Goal: Information Seeking & Learning: Learn about a topic

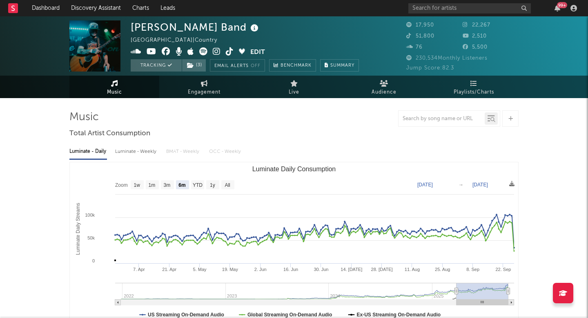
select select "6m"
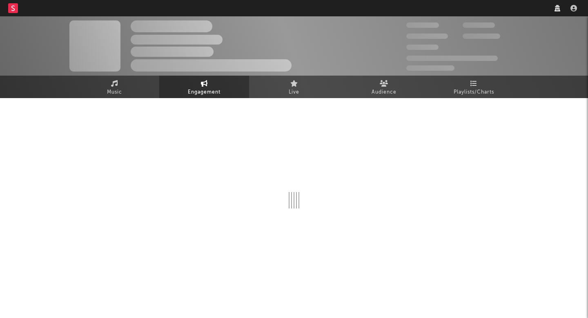
select select "1w"
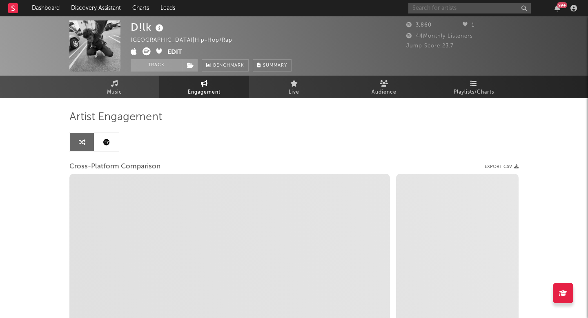
click at [457, 5] on input "text" at bounding box center [470, 8] width 123 height 10
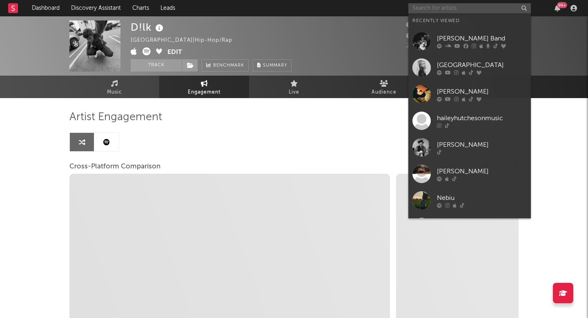
select select "1m"
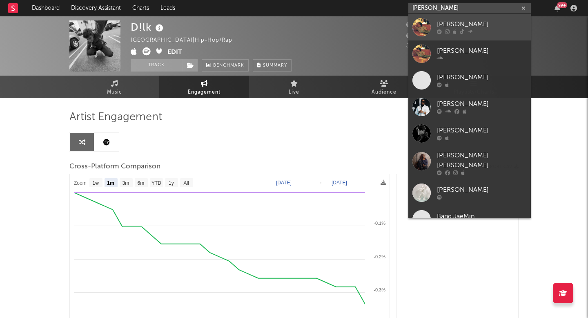
type input "jake min"
click at [461, 19] on link "[PERSON_NAME]" at bounding box center [470, 27] width 123 height 27
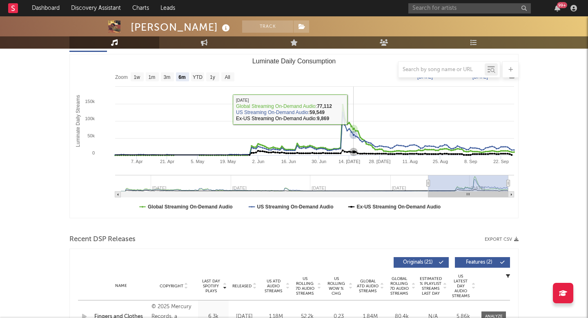
scroll to position [176, 0]
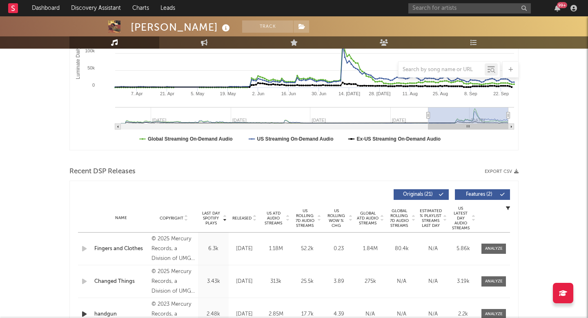
click at [305, 219] on span "US Rolling 7D Audio Streams" at bounding box center [305, 218] width 22 height 20
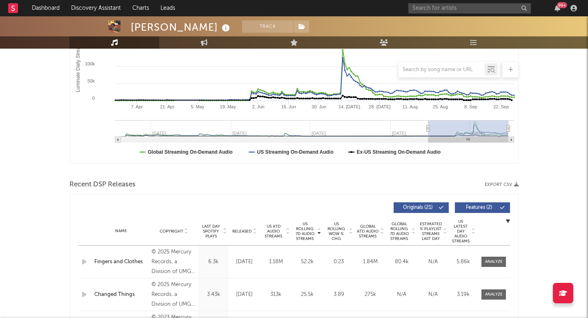
scroll to position [161, 0]
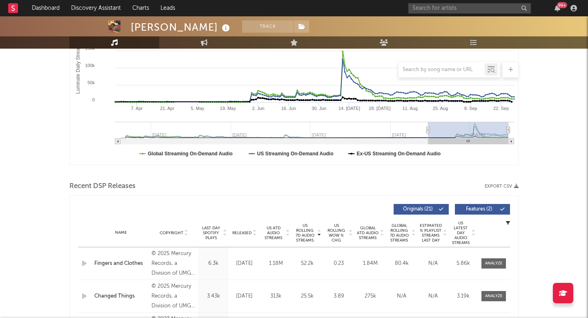
click at [273, 238] on span "US ATD Audio Streams" at bounding box center [273, 233] width 22 height 15
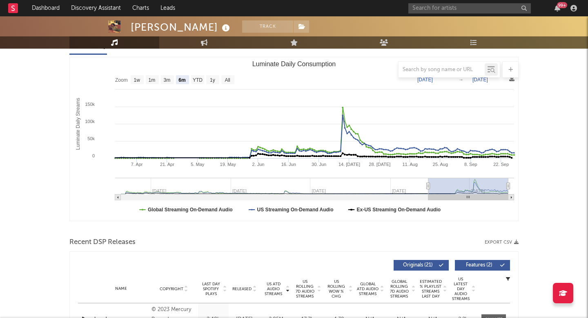
scroll to position [101, 0]
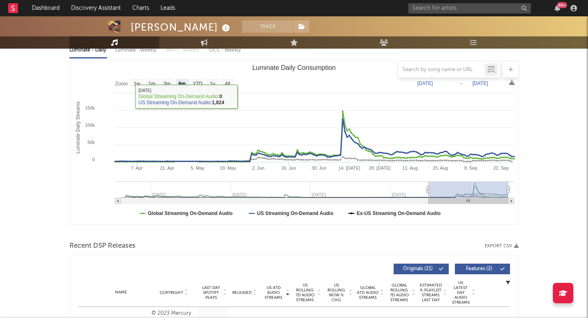
click at [231, 82] on rect "Luminate Daily Consumption" at bounding box center [227, 83] width 13 height 9
select select "All"
type input "2023-04-23"
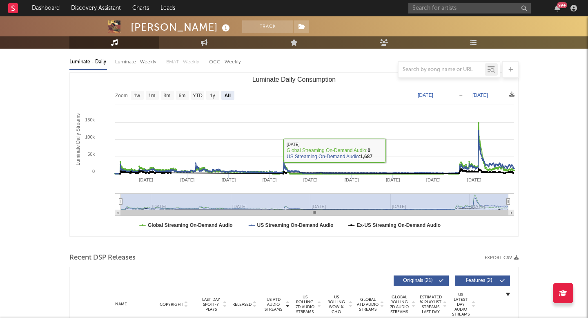
scroll to position [88, 0]
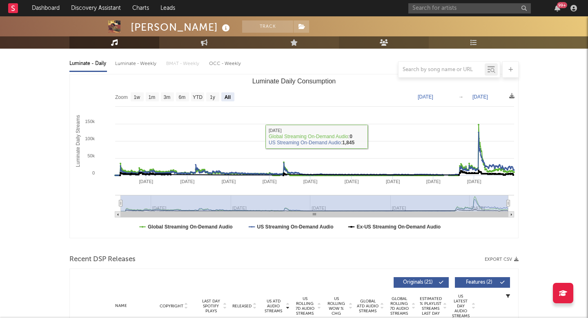
click at [402, 40] on link "Audience" at bounding box center [384, 42] width 90 height 12
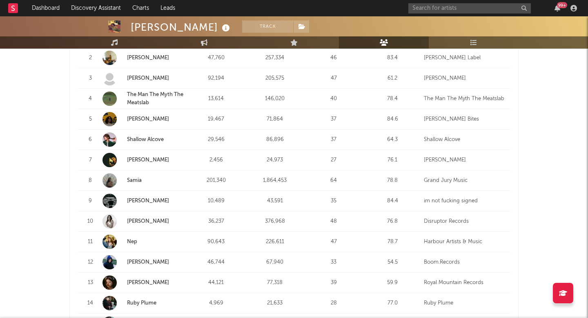
scroll to position [380, 0]
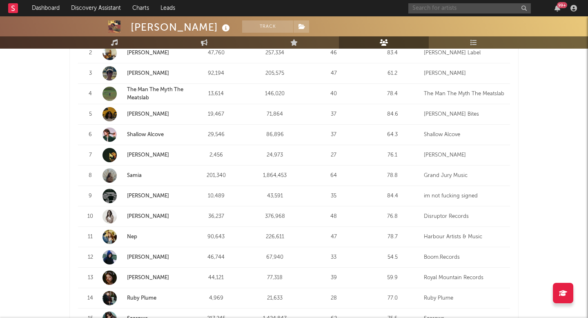
click at [443, 4] on input "text" at bounding box center [470, 8] width 123 height 10
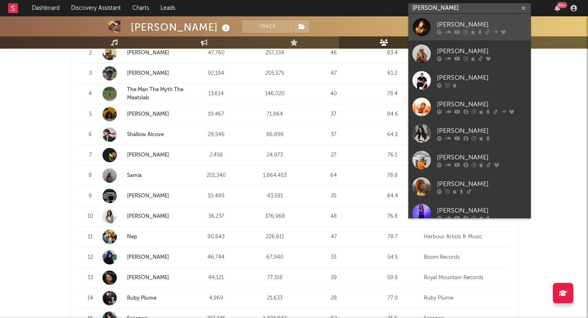
type input "sydney rose"
click at [452, 24] on div "[PERSON_NAME]" at bounding box center [482, 25] width 90 height 10
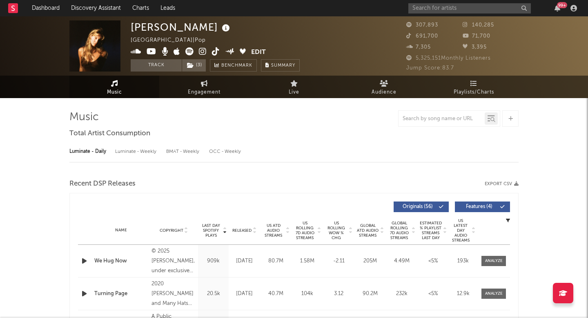
select select "6m"
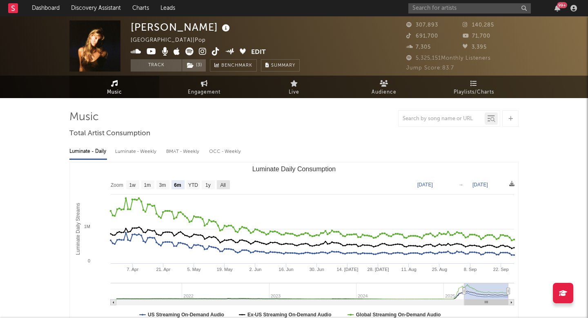
click at [224, 182] on text "All" at bounding box center [222, 185] width 5 height 6
select select "All"
type input "2021-03-31"
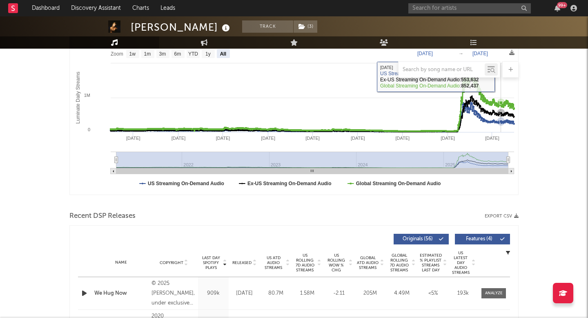
scroll to position [141, 0]
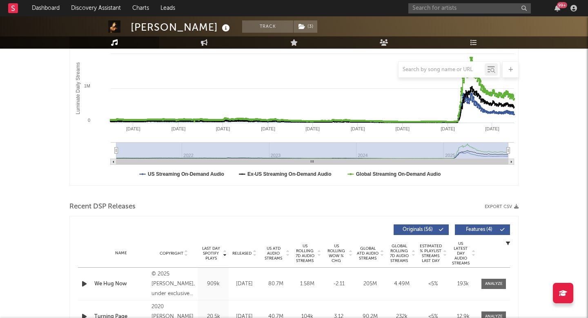
click at [307, 257] on span "US Rolling 7D Audio Streams" at bounding box center [305, 254] width 22 height 20
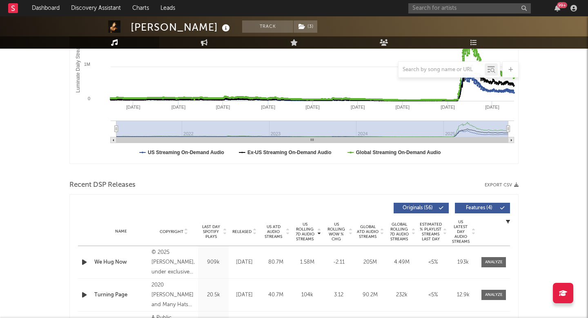
scroll to position [164, 0]
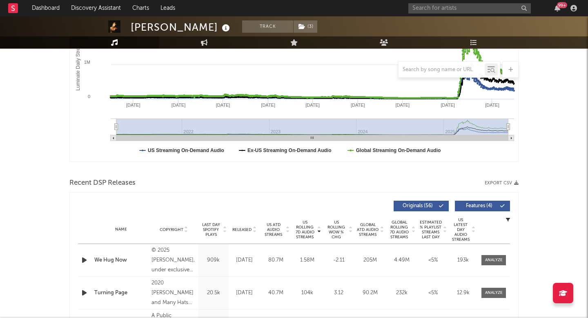
click at [405, 229] on span "Global Rolling 7D Audio Streams" at bounding box center [399, 230] width 22 height 20
click at [302, 225] on span "US Rolling 7D Audio Streams" at bounding box center [305, 230] width 22 height 20
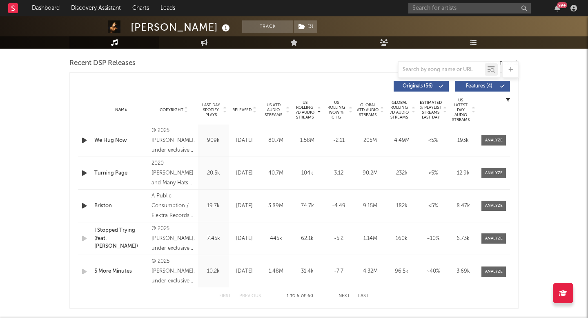
scroll to position [325, 0]
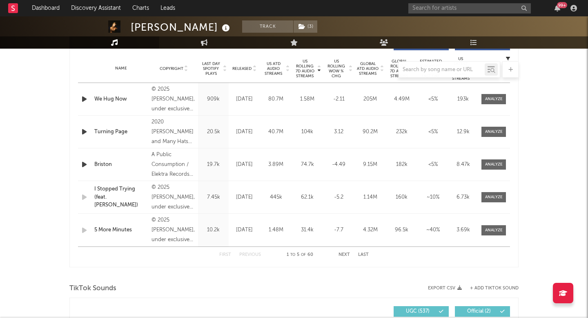
click at [245, 66] on div at bounding box center [294, 69] width 450 height 16
click at [245, 67] on div at bounding box center [294, 69] width 450 height 16
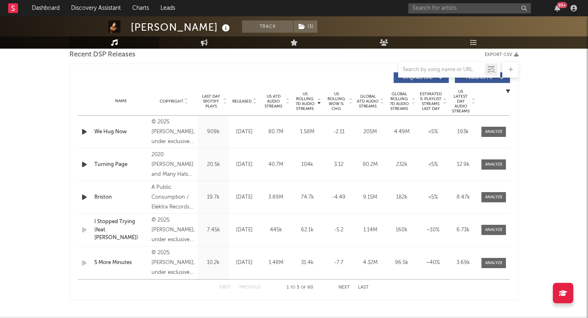
scroll to position [291, 0]
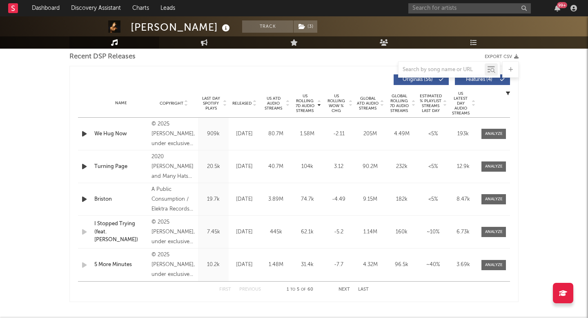
click at [242, 103] on span "Released" at bounding box center [242, 103] width 19 height 5
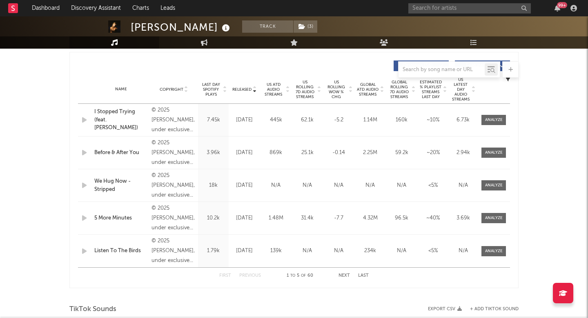
scroll to position [309, 0]
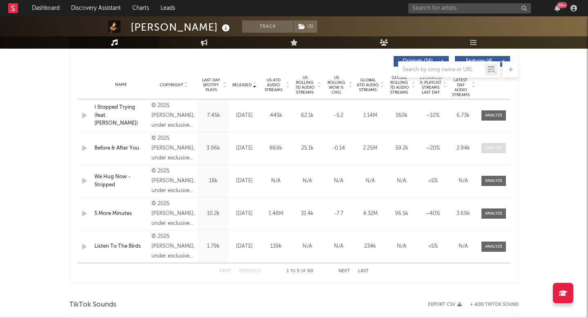
click at [501, 145] on div at bounding box center [494, 148] width 18 height 6
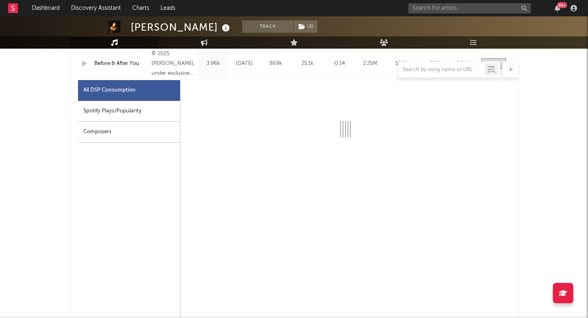
scroll to position [392, 0]
select select "1w"
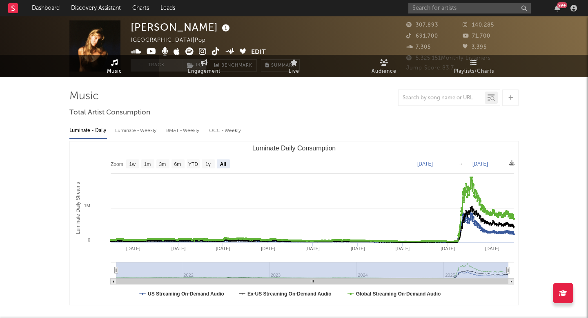
scroll to position [0, 0]
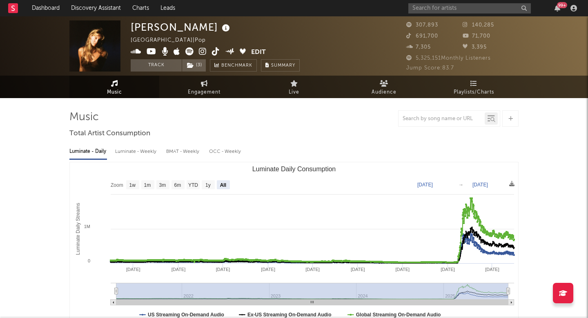
click at [257, 179] on rect "Luminate Daily Consumption" at bounding box center [294, 243] width 449 height 163
click at [464, 9] on input "text" at bounding box center [470, 8] width 123 height 10
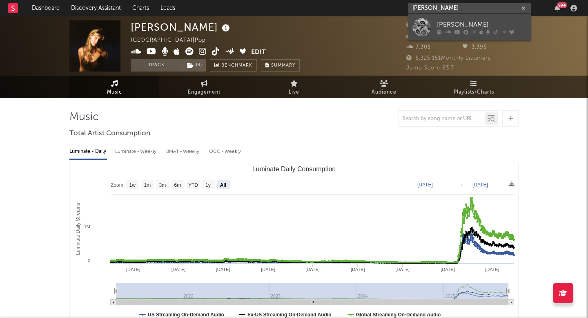
type input "braxton ke"
click at [460, 21] on div "[PERSON_NAME]" at bounding box center [482, 25] width 90 height 10
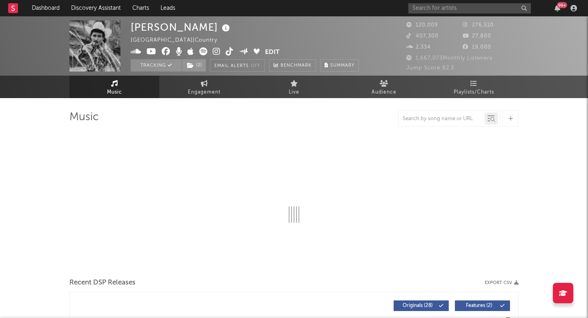
select select "6m"
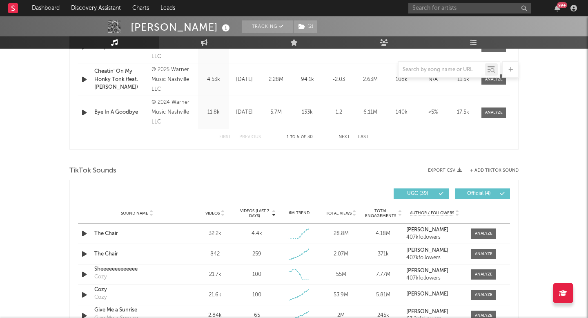
scroll to position [597, 0]
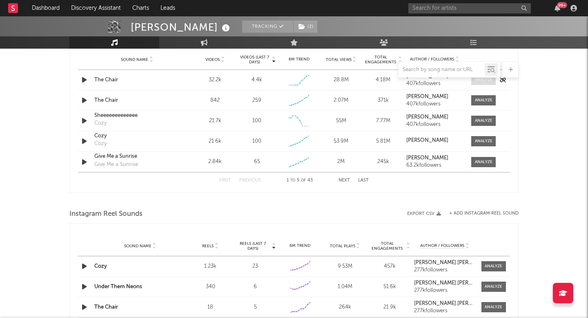
click at [483, 82] on div at bounding box center [484, 80] width 18 height 6
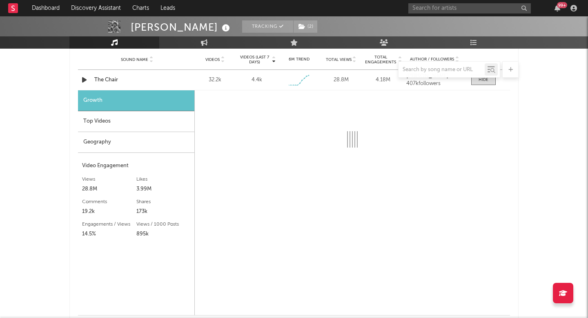
select select "1w"
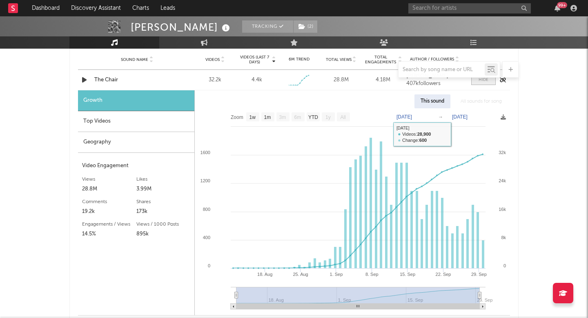
click at [483, 84] on span at bounding box center [484, 80] width 25 height 10
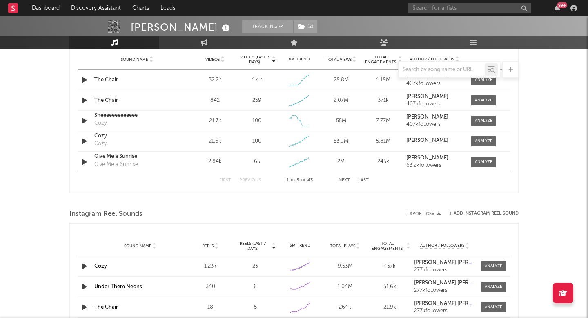
click at [219, 59] on span "Videos" at bounding box center [213, 59] width 14 height 5
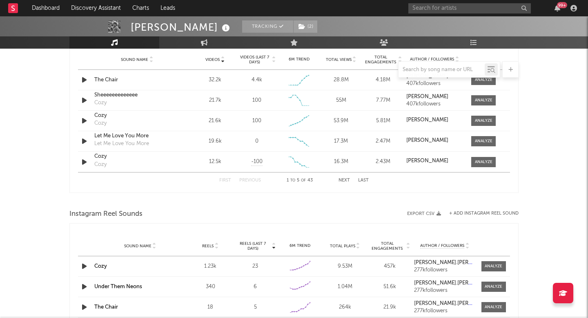
click at [219, 59] on span "Videos" at bounding box center [213, 59] width 14 height 5
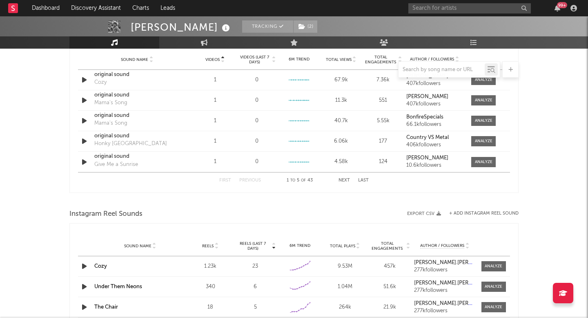
click at [219, 59] on span "Videos" at bounding box center [213, 59] width 14 height 5
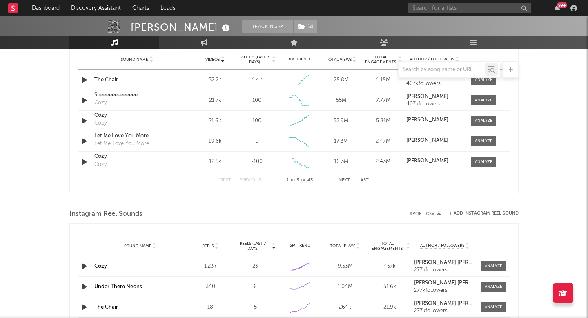
click at [246, 60] on span "Videos (last 7 days)" at bounding box center [254, 60] width 33 height 10
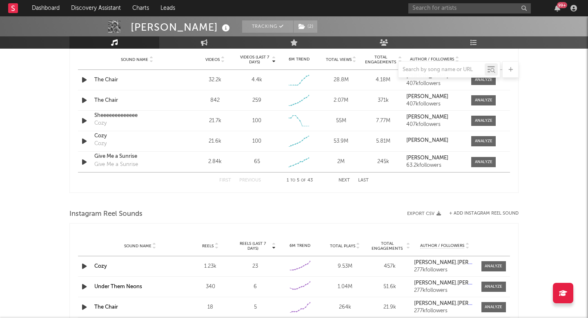
click at [346, 178] on div "First Previous 1 to 5 of 43 Next Last" at bounding box center [294, 180] width 150 height 16
click at [344, 181] on button "Next" at bounding box center [344, 180] width 11 height 4
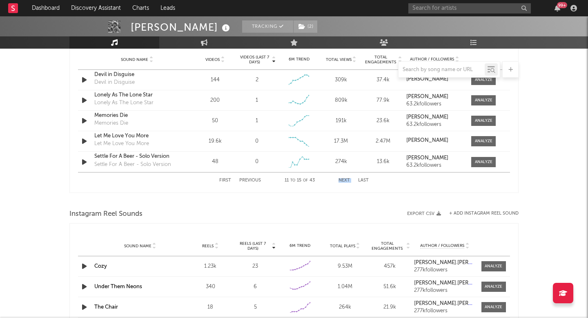
click at [344, 181] on button "Next" at bounding box center [344, 180] width 11 height 4
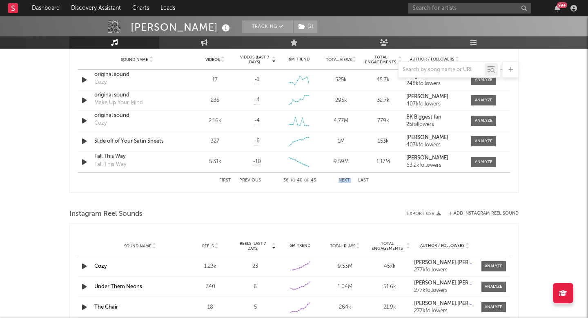
click at [344, 181] on button "Next" at bounding box center [344, 180] width 11 height 4
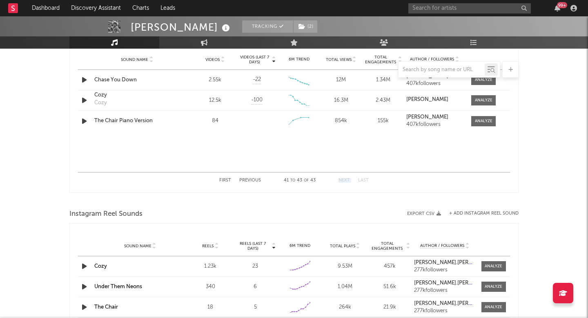
click at [344, 181] on button "Next" at bounding box center [344, 180] width 11 height 4
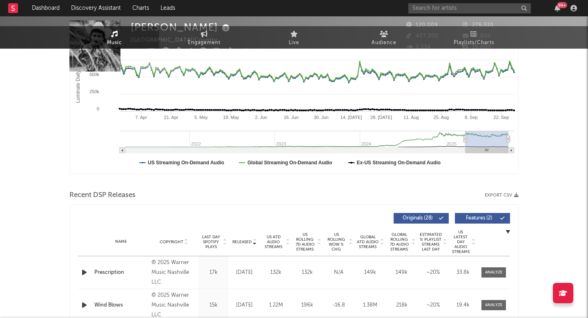
scroll to position [0, 0]
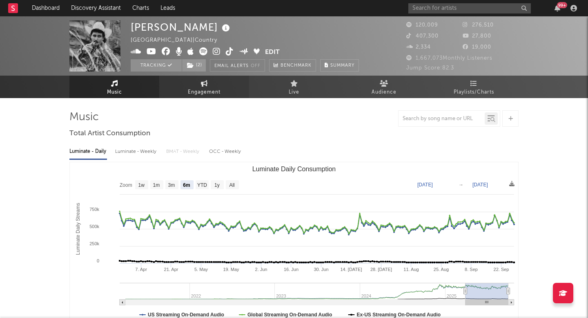
click at [216, 86] on link "Engagement" at bounding box center [204, 87] width 90 height 22
select select "1w"
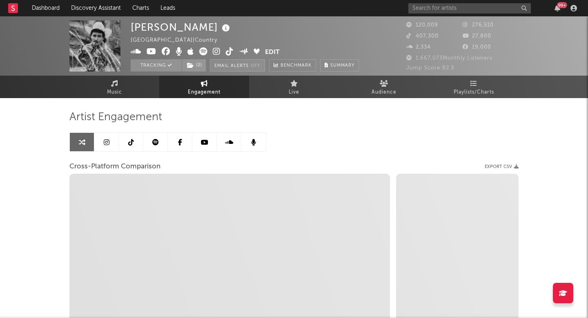
select select "1m"
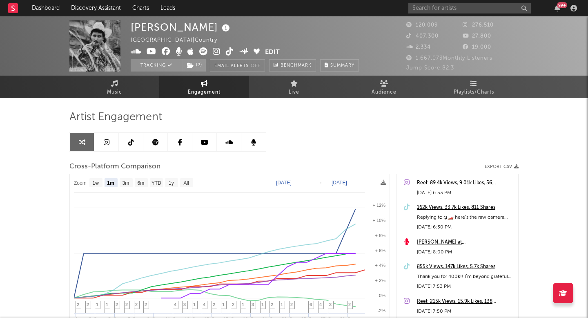
click at [436, 262] on div "855k Views, 147k Likes, 5.7k Shares" at bounding box center [465, 267] width 97 height 10
click at [153, 141] on icon at bounding box center [155, 142] width 7 height 7
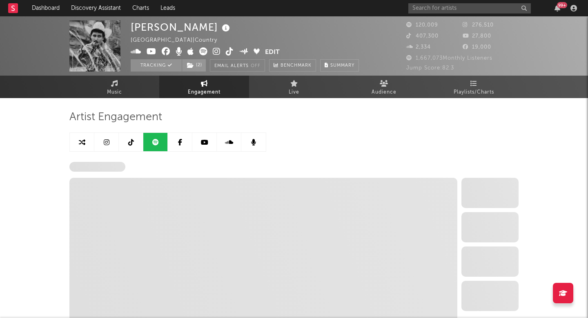
select select "6m"
select select "1w"
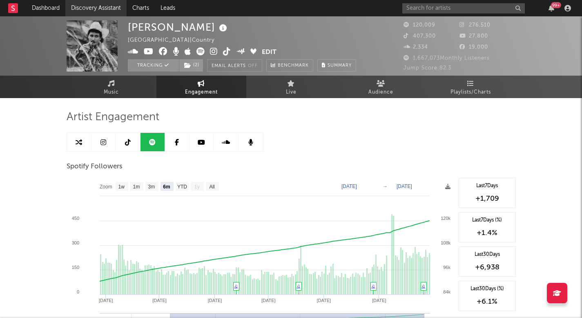
click at [118, 9] on link "Discovery Assistant" at bounding box center [95, 8] width 61 height 16
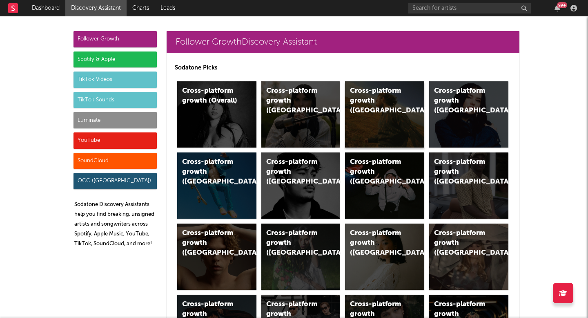
click at [351, 112] on div "Cross-platform growth (US)" at bounding box center [384, 114] width 79 height 66
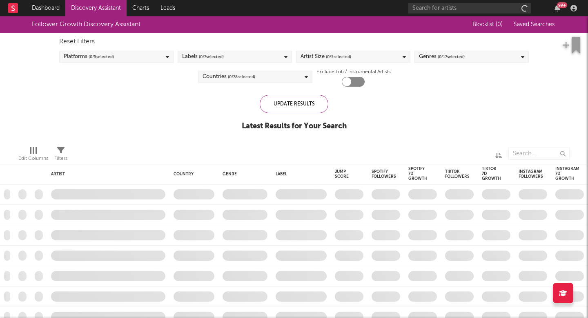
checkbox input "true"
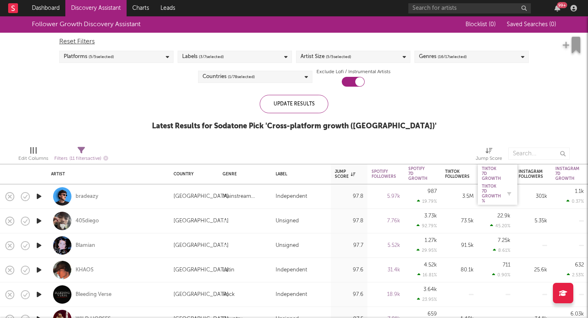
click at [489, 191] on div "Tiktok 7D Growth %" at bounding box center [491, 194] width 19 height 20
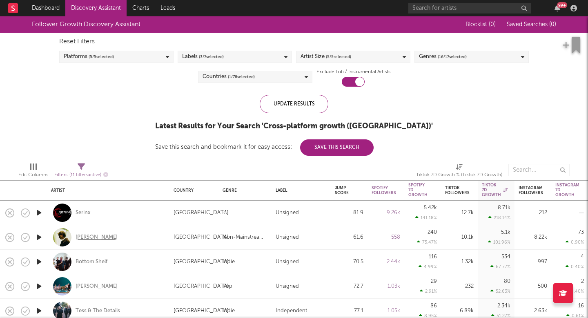
click at [92, 238] on div "[PERSON_NAME]" at bounding box center [97, 237] width 42 height 7
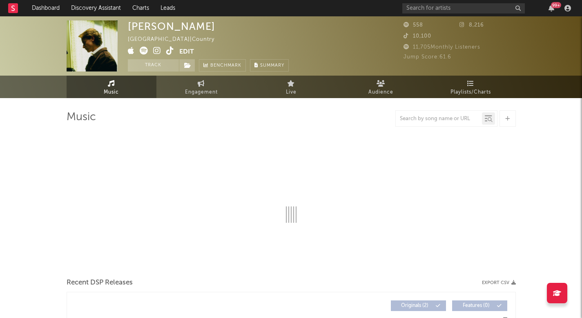
select select "1w"
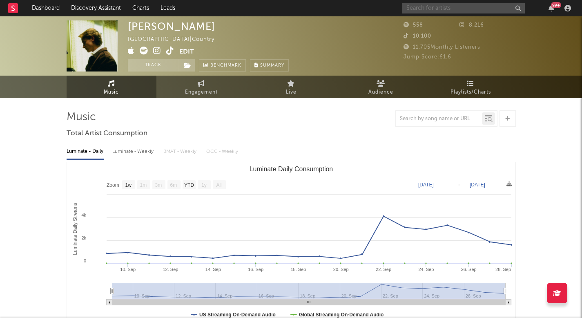
click at [419, 4] on input "text" at bounding box center [464, 8] width 123 height 10
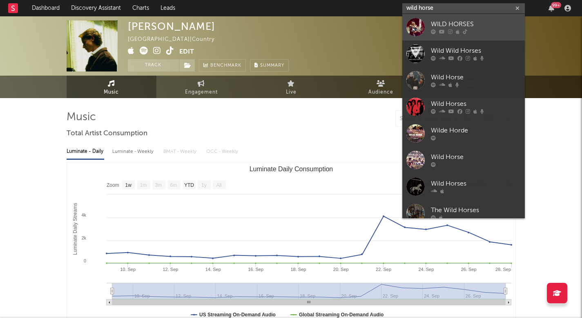
type input "wild horse"
click at [464, 40] on link "WILD HORSES" at bounding box center [464, 27] width 123 height 27
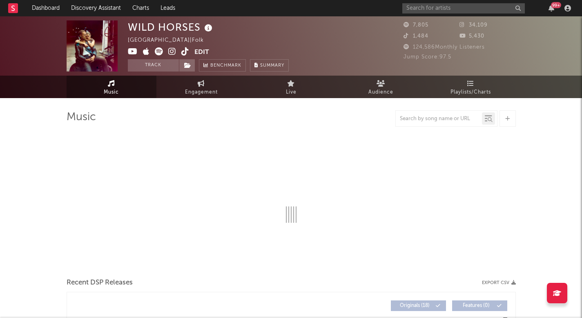
select select "6m"
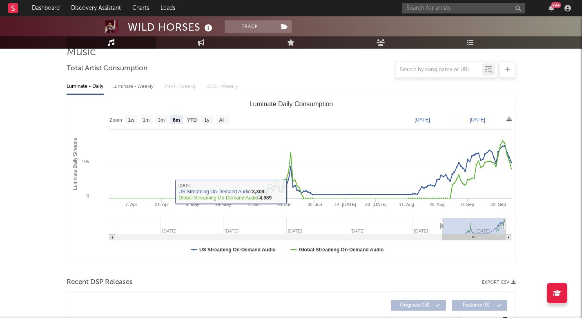
scroll to position [227, 0]
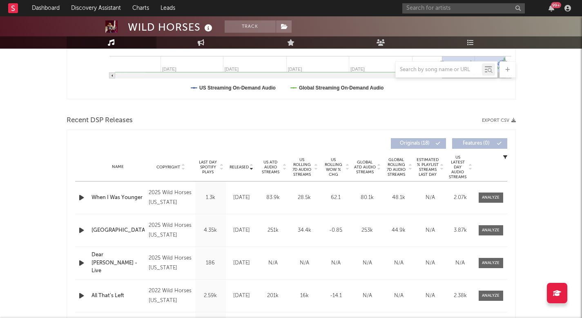
click at [72, 197] on div "Released Copyright Last Day Spotify Plays Released US ATD Audio Streams US Roll…" at bounding box center [292, 248] width 450 height 236
click at [81, 198] on icon "button" at bounding box center [81, 197] width 9 height 10
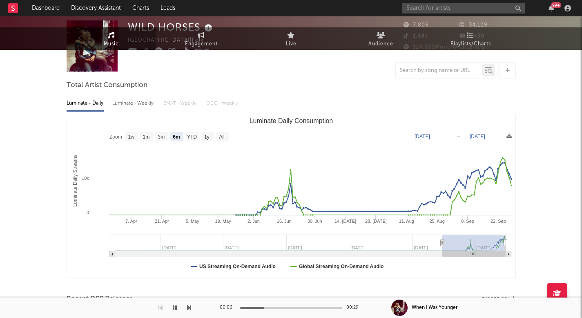
scroll to position [0, 0]
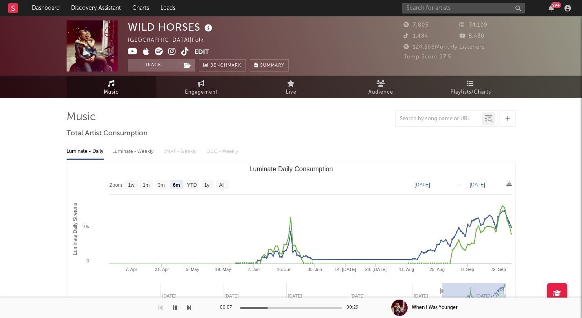
click at [159, 50] on icon at bounding box center [159, 51] width 8 height 8
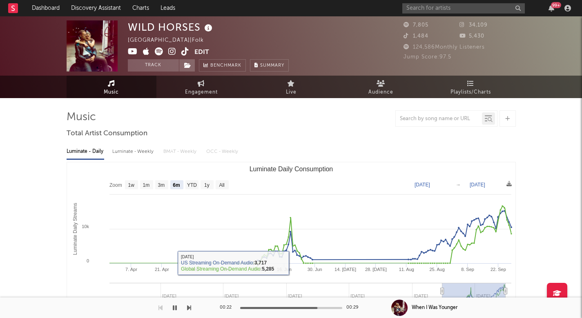
click at [175, 309] on icon "button" at bounding box center [175, 307] width 4 height 7
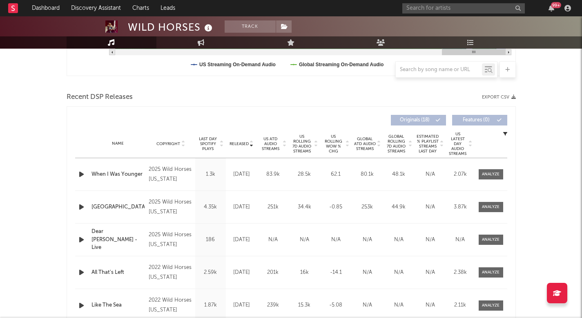
scroll to position [251, 0]
